Goal: Navigation & Orientation: Understand site structure

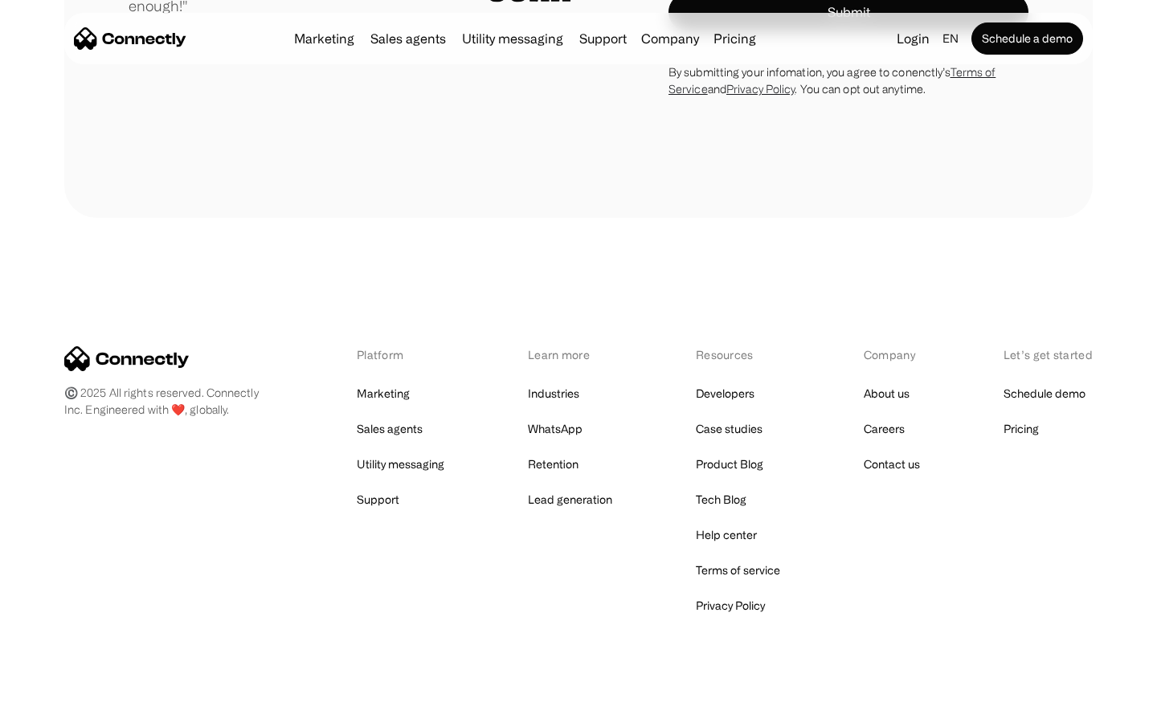
scroll to position [4551, 0]
